Goal: Navigation & Orientation: Find specific page/section

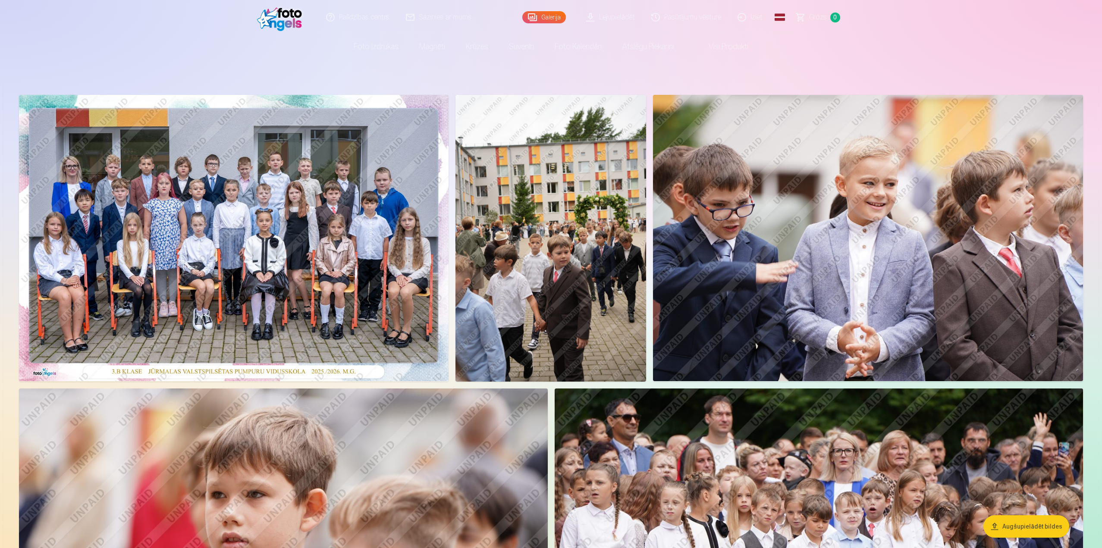
click at [625, 16] on link "Lejupielādēt" at bounding box center [610, 17] width 65 height 34
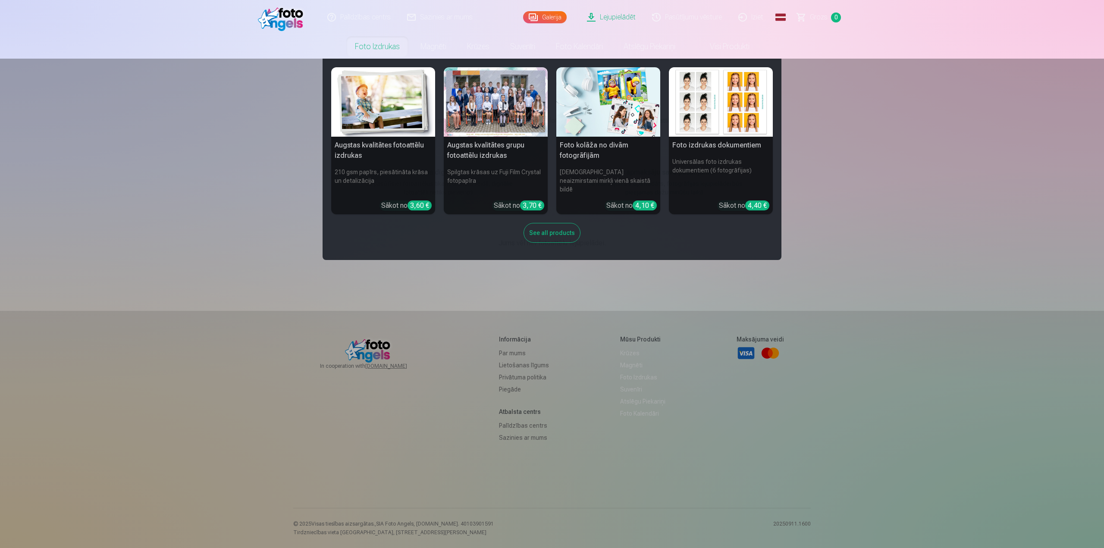
click at [557, 223] on div "See all products" at bounding box center [552, 233] width 57 height 20
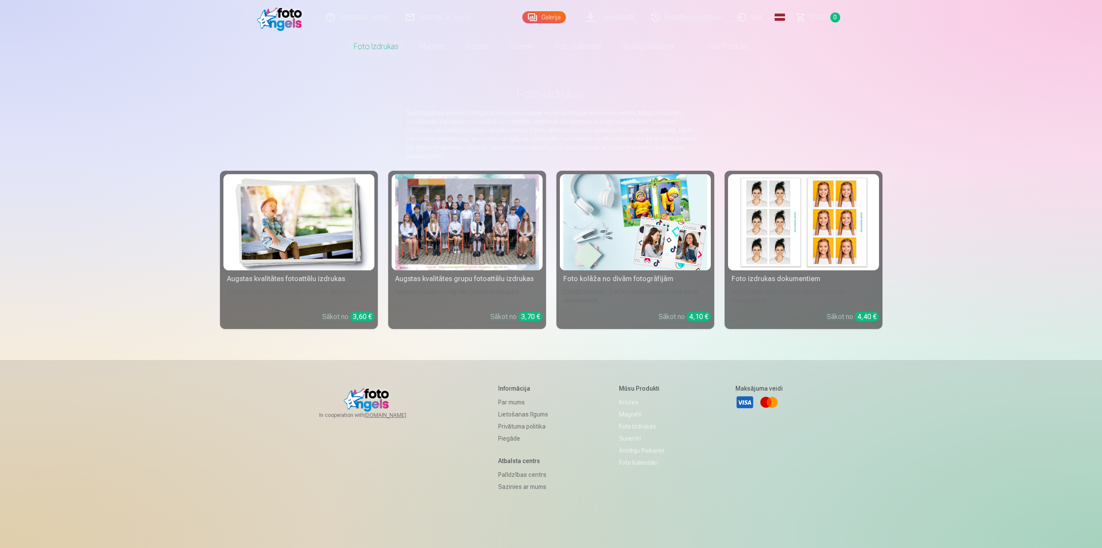
click at [730, 45] on link "Visi produkti" at bounding box center [721, 46] width 74 height 24
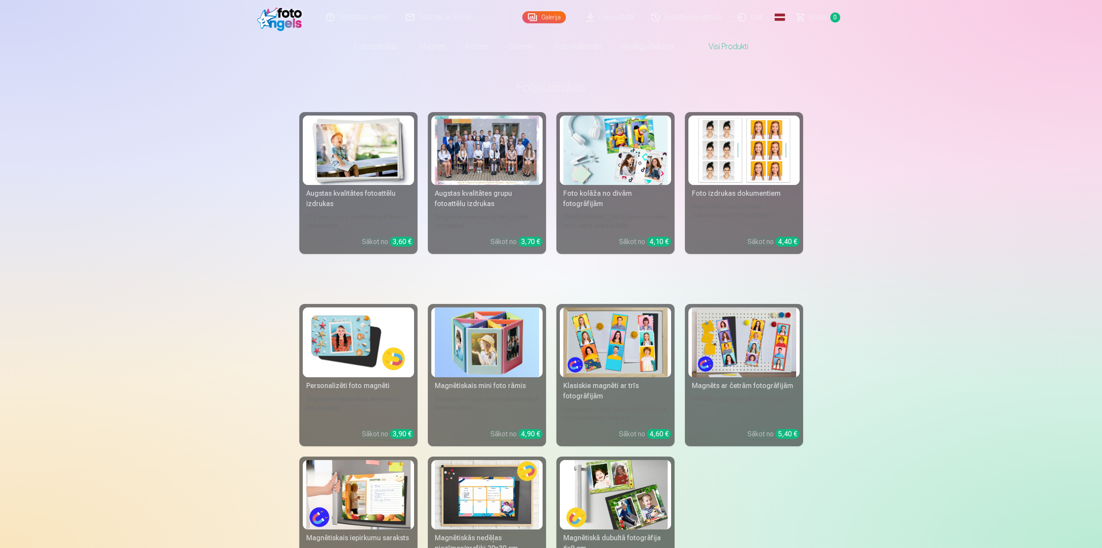
click at [694, 18] on link "Pasūtījumu vēsture" at bounding box center [686, 17] width 86 height 34
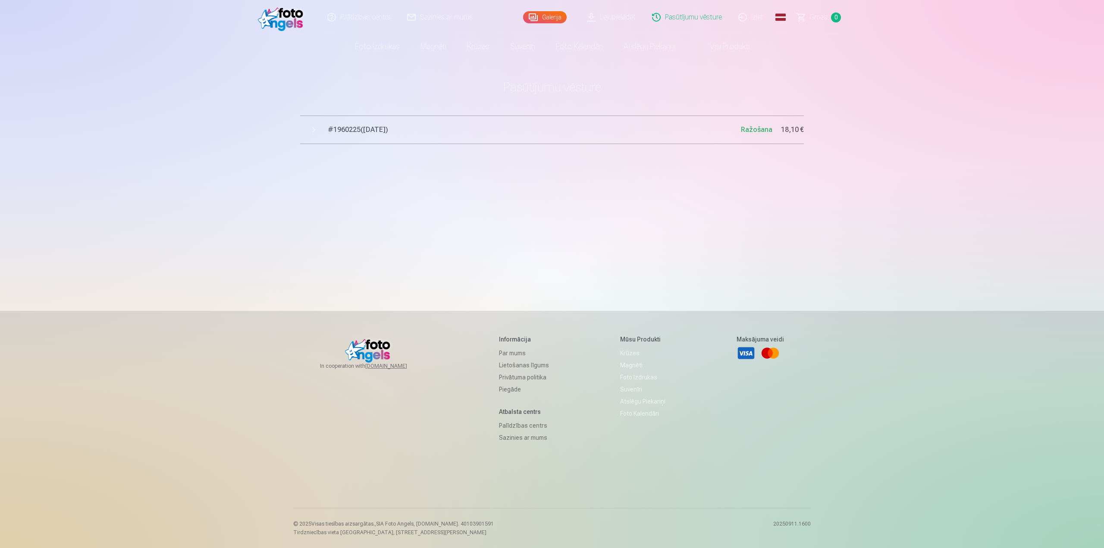
click at [539, 14] on link "Galerija" at bounding box center [545, 17] width 44 height 12
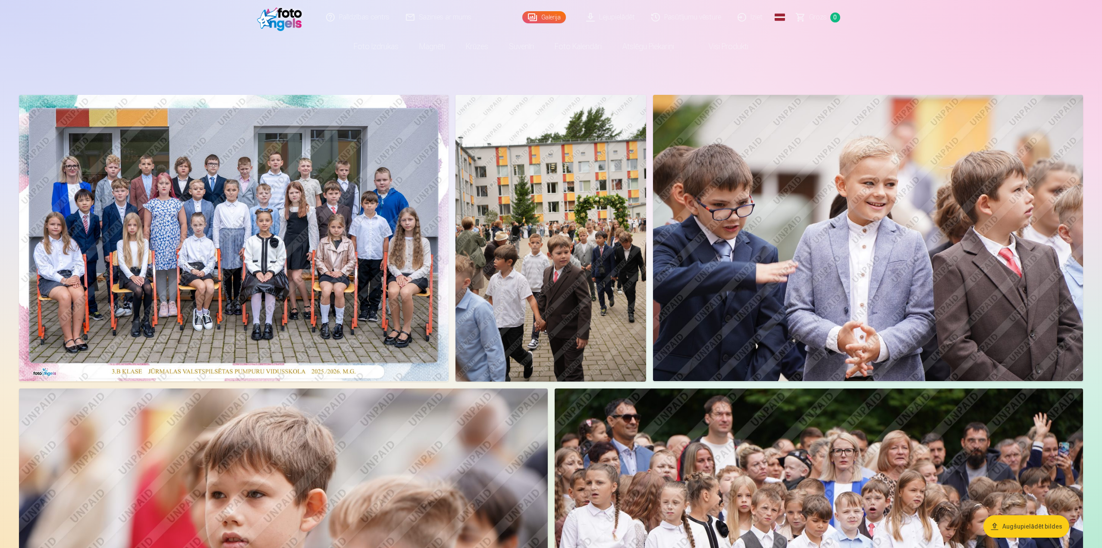
click at [748, 17] on link "Iziet" at bounding box center [750, 17] width 41 height 34
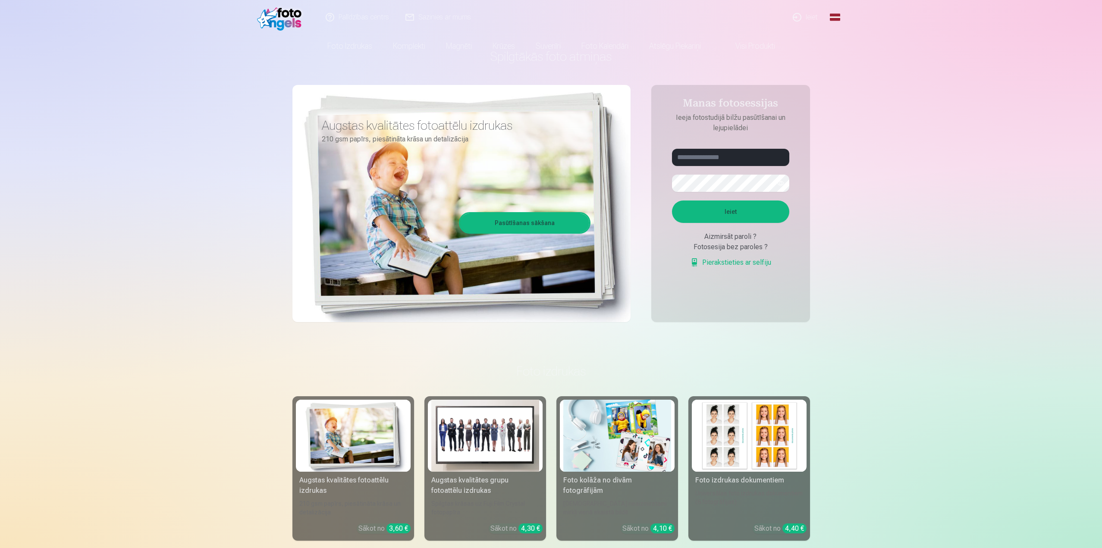
scroll to position [259, 0]
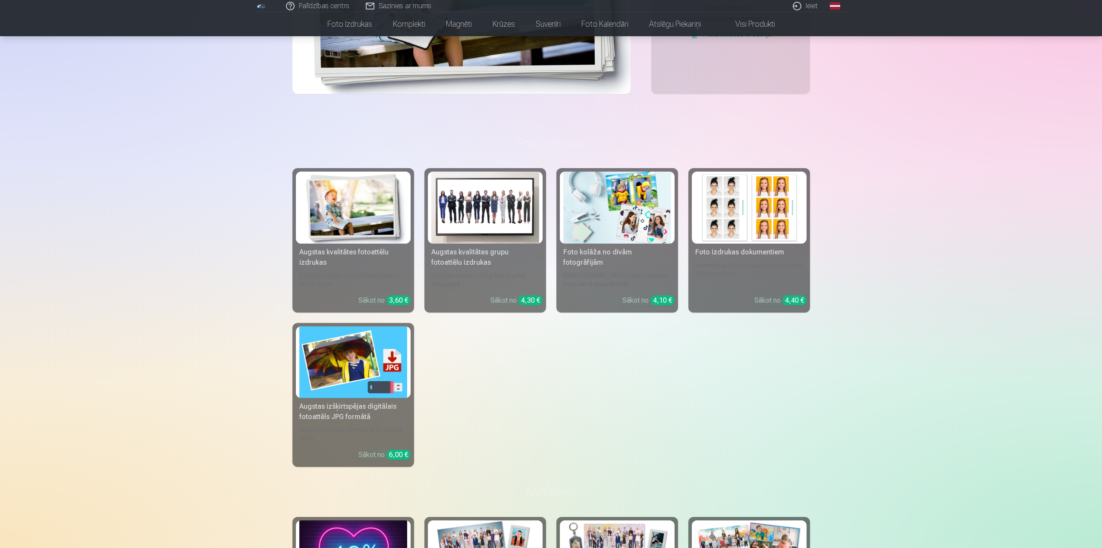
click at [366, 377] on img at bounding box center [353, 362] width 108 height 72
